Goal: Find specific page/section: Find specific page/section

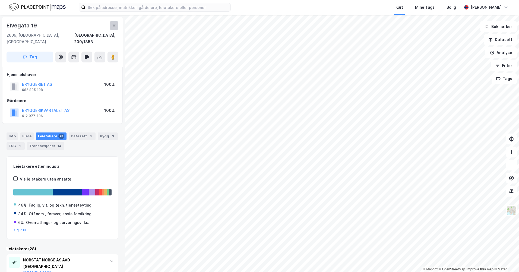
click at [110, 27] on button at bounding box center [114, 25] width 9 height 9
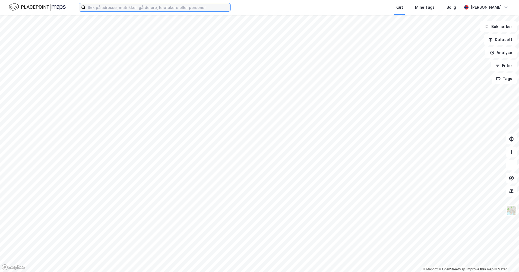
click at [110, 7] on input at bounding box center [158, 7] width 145 height 8
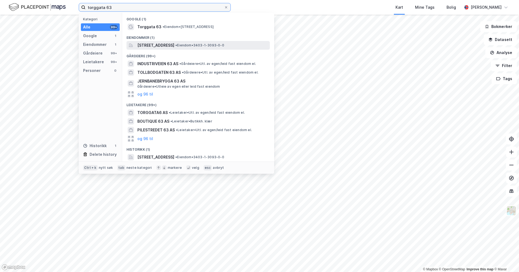
type input "torggata 63"
click at [174, 43] on span "[STREET_ADDRESS]" at bounding box center [155, 45] width 37 height 7
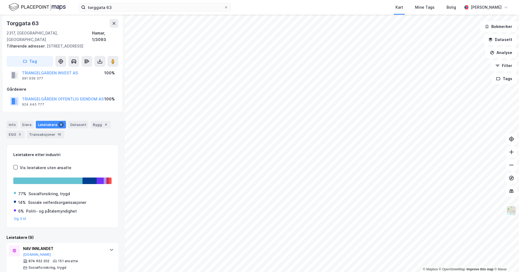
scroll to position [27, 0]
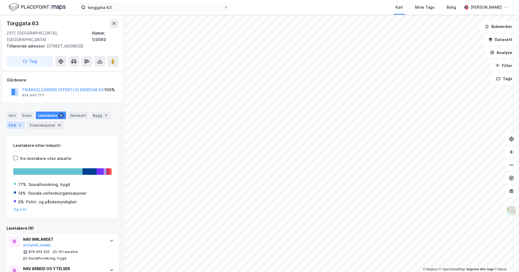
click at [10, 121] on div "ESG 5" at bounding box center [16, 125] width 18 height 8
